Goal: Task Accomplishment & Management: Use online tool/utility

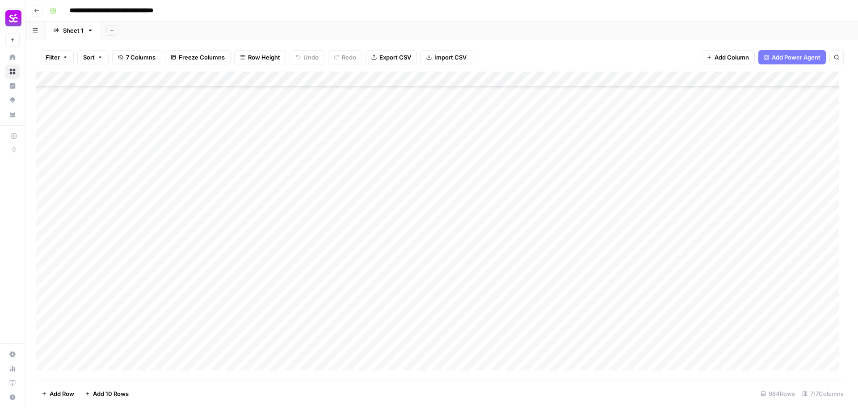
scroll to position [14575, 0]
click at [757, 246] on div "Add Column" at bounding box center [441, 225] width 811 height 307
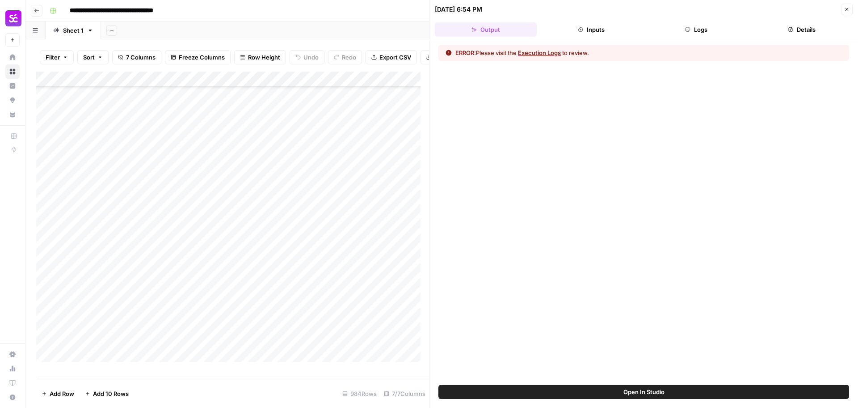
click at [712, 26] on button "Logs" at bounding box center [697, 29] width 102 height 14
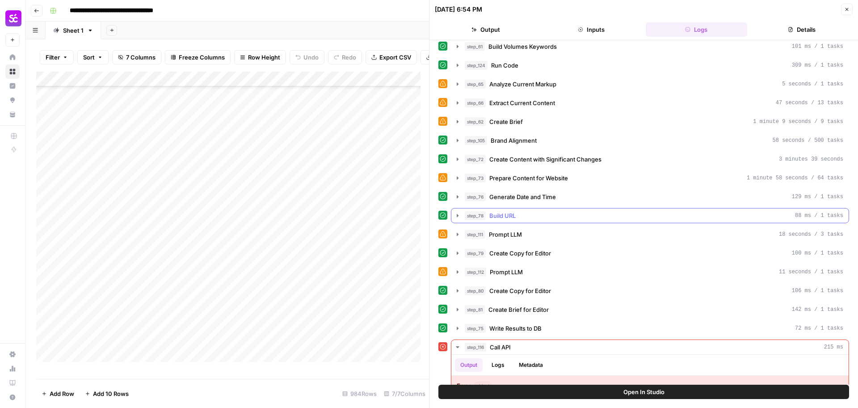
scroll to position [352, 0]
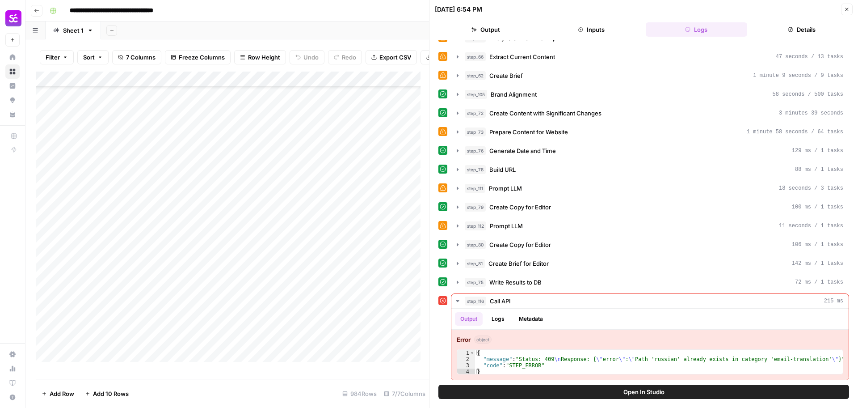
click at [848, 11] on icon "button" at bounding box center [846, 9] width 5 height 5
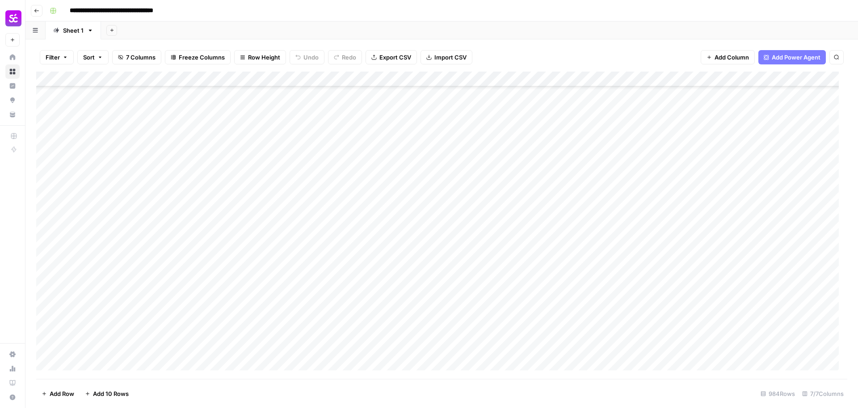
scroll to position [14631, 0]
click at [97, 193] on div "Add Column" at bounding box center [441, 225] width 811 height 307
click at [92, 190] on textarea "*******" at bounding box center [138, 191] width 143 height 13
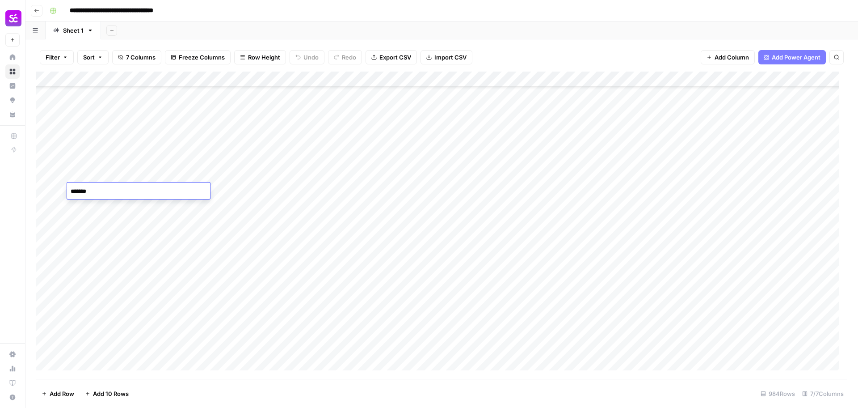
click at [92, 190] on textarea "*******" at bounding box center [138, 191] width 143 height 13
click at [769, 191] on div "Add Column" at bounding box center [441, 225] width 811 height 307
click at [126, 146] on div "Add Column" at bounding box center [441, 225] width 811 height 307
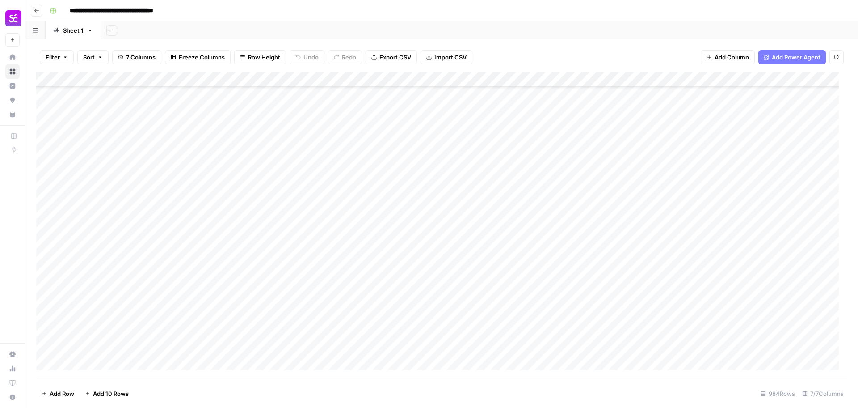
click at [760, 145] on div "Add Column" at bounding box center [441, 225] width 811 height 307
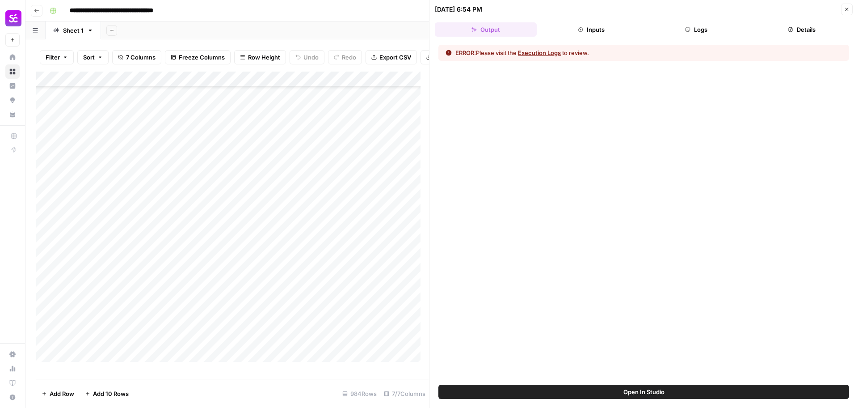
click at [705, 27] on button "Logs" at bounding box center [697, 29] width 102 height 14
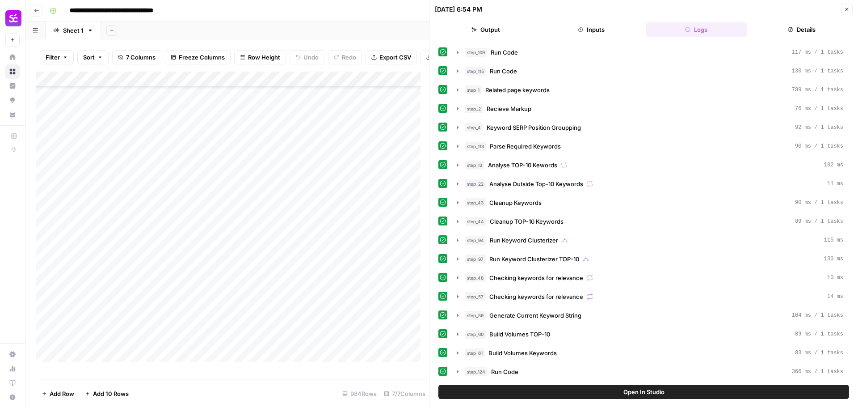
click at [801, 25] on button "Details" at bounding box center [802, 29] width 102 height 14
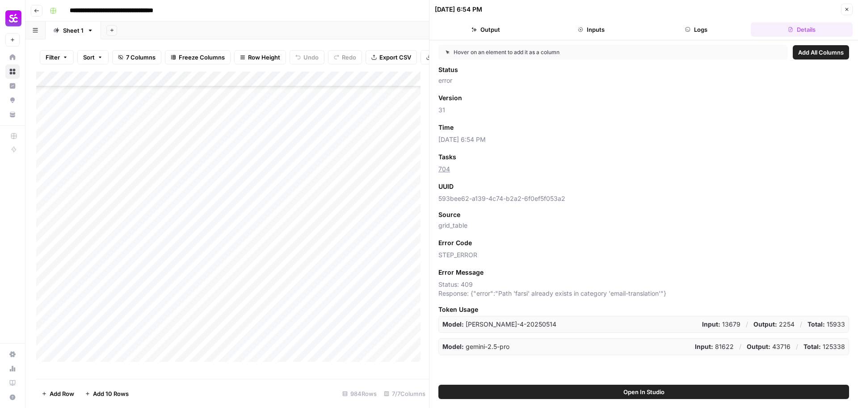
click at [724, 26] on button "Logs" at bounding box center [697, 29] width 102 height 14
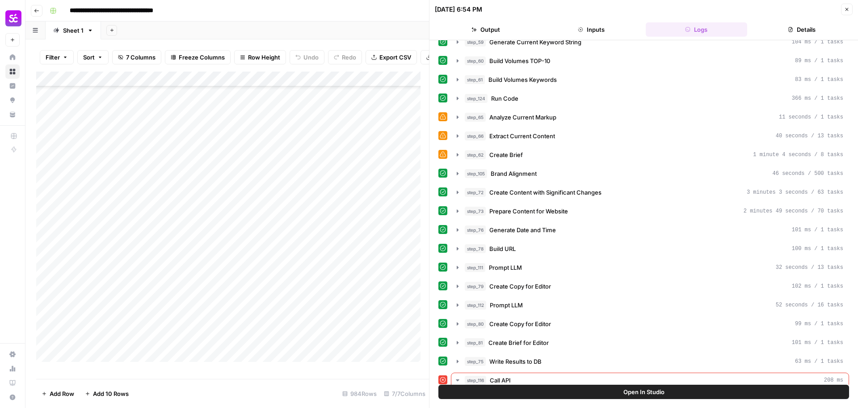
scroll to position [352, 0]
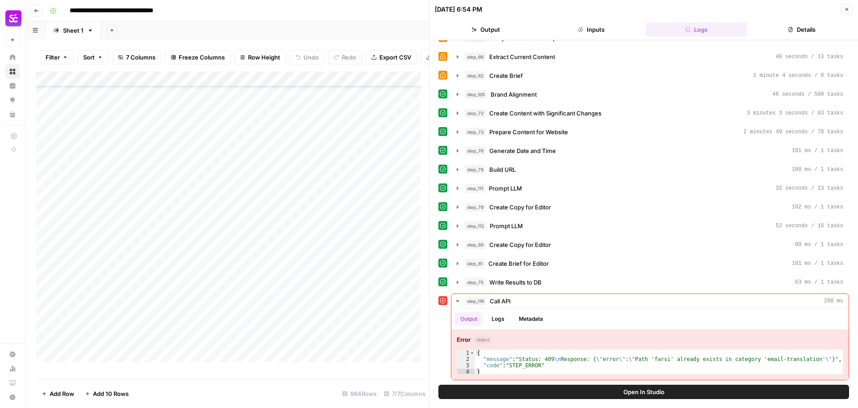
click at [847, 13] on button "Close" at bounding box center [847, 10] width 12 height 12
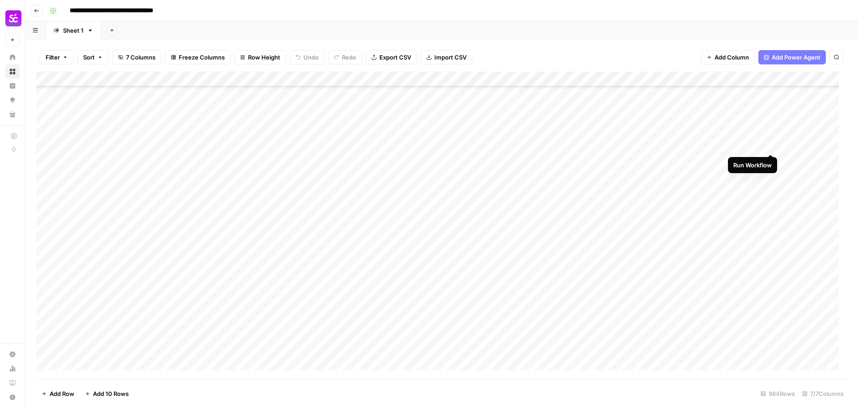
click at [772, 146] on div "Add Column" at bounding box center [441, 225] width 811 height 307
click at [119, 153] on div "Add Column" at bounding box center [441, 225] width 811 height 307
click at [119, 153] on textarea "**********" at bounding box center [138, 151] width 143 height 13
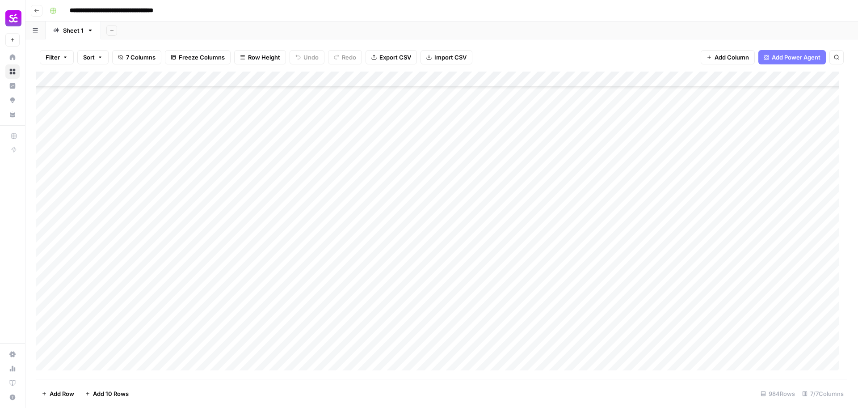
click at [759, 151] on div "Add Column" at bounding box center [441, 225] width 811 height 307
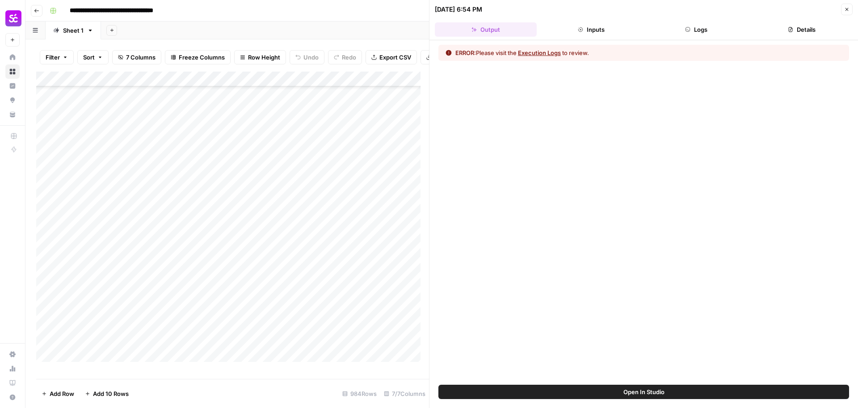
click at [704, 30] on button "Logs" at bounding box center [697, 29] width 102 height 14
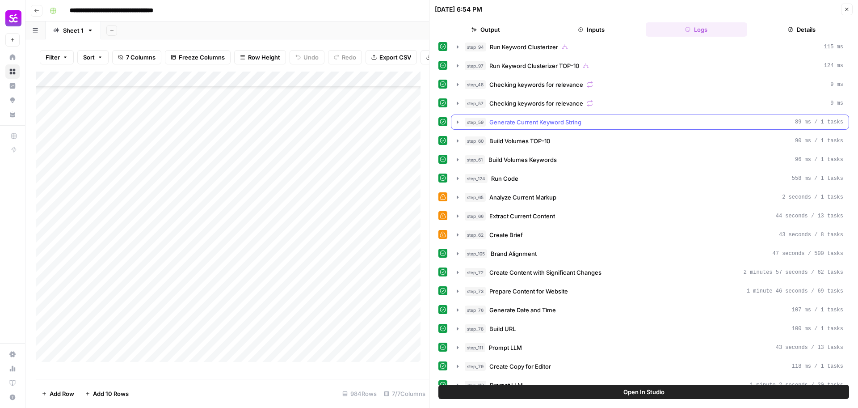
scroll to position [335, 0]
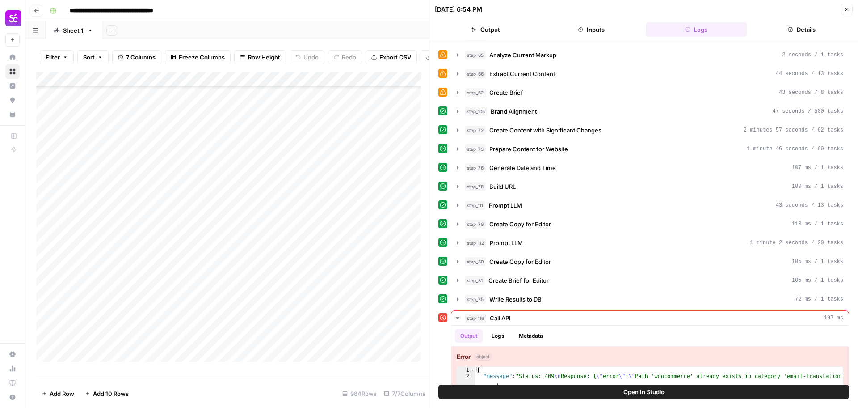
click at [844, 13] on button "Close" at bounding box center [847, 10] width 12 height 12
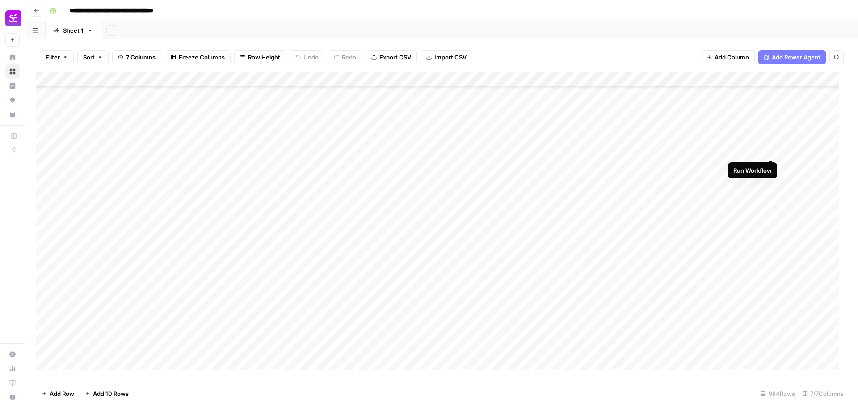
click at [770, 150] on div "Add Column" at bounding box center [441, 225] width 811 height 307
click at [133, 131] on div "Add Column" at bounding box center [441, 225] width 811 height 307
click at [133, 131] on textarea "*******" at bounding box center [138, 136] width 143 height 13
click at [770, 133] on div "Add Column" at bounding box center [441, 225] width 811 height 307
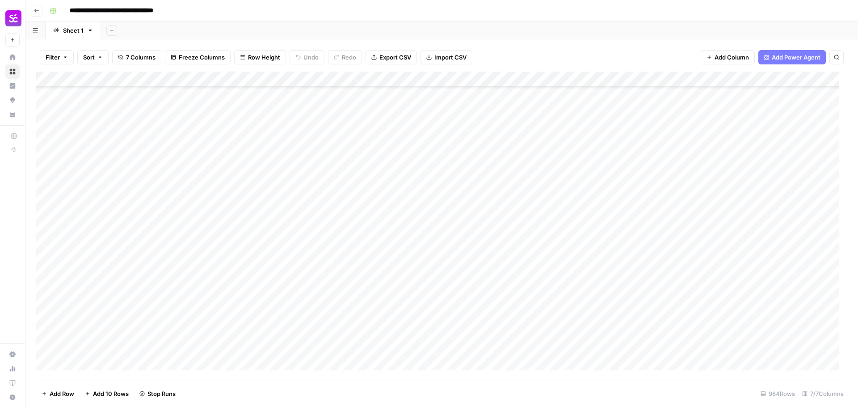
scroll to position [14296, 0]
click at [125, 266] on div "Add Column" at bounding box center [441, 225] width 811 height 307
click at [771, 268] on div "Add Column" at bounding box center [441, 225] width 811 height 307
click at [144, 218] on div "Add Column" at bounding box center [441, 225] width 811 height 307
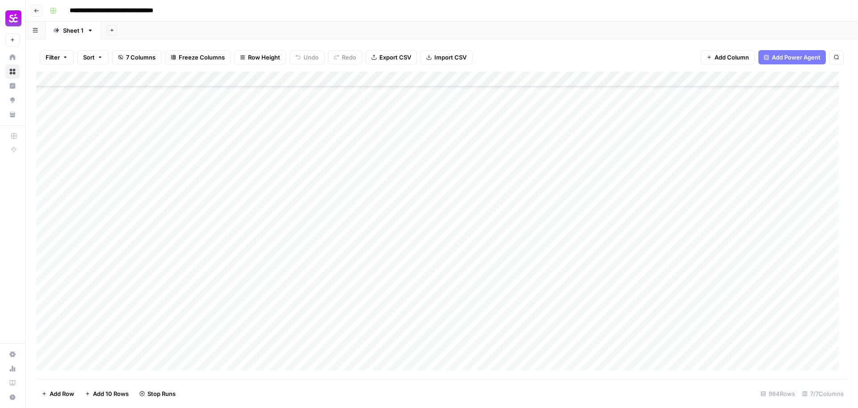
click at [144, 218] on div "Add Column" at bounding box center [441, 225] width 811 height 307
click at [144, 218] on textarea "*****" at bounding box center [138, 222] width 143 height 13
click at [770, 222] on div "Add Column" at bounding box center [441, 225] width 811 height 307
